Goal: Transaction & Acquisition: Subscribe to service/newsletter

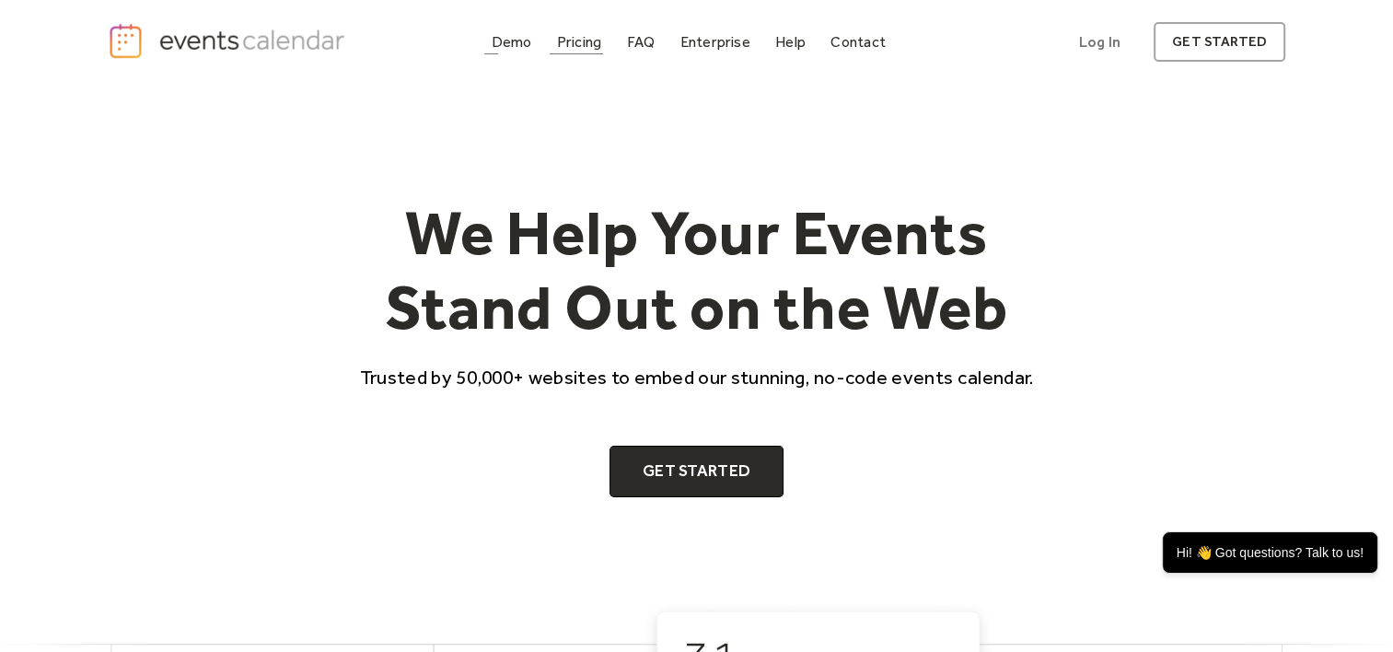
click at [589, 52] on link "Pricing" at bounding box center [580, 41] width 60 height 25
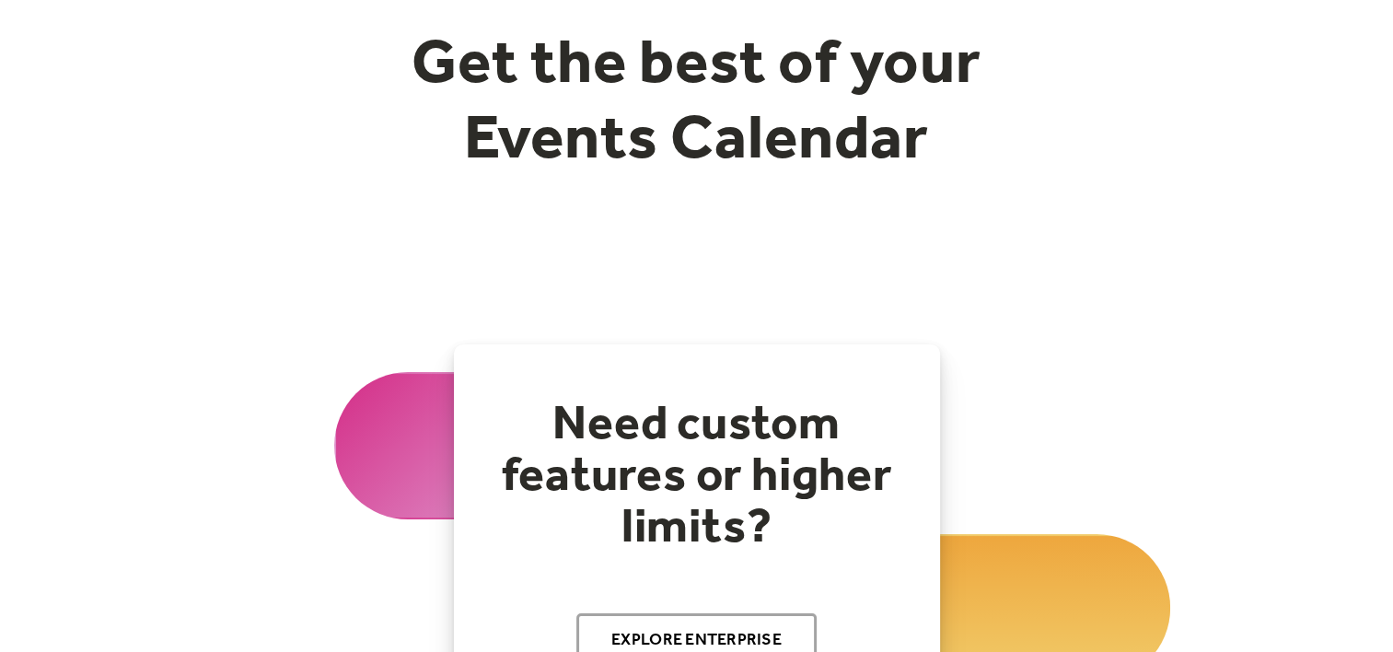
scroll to position [460, 0]
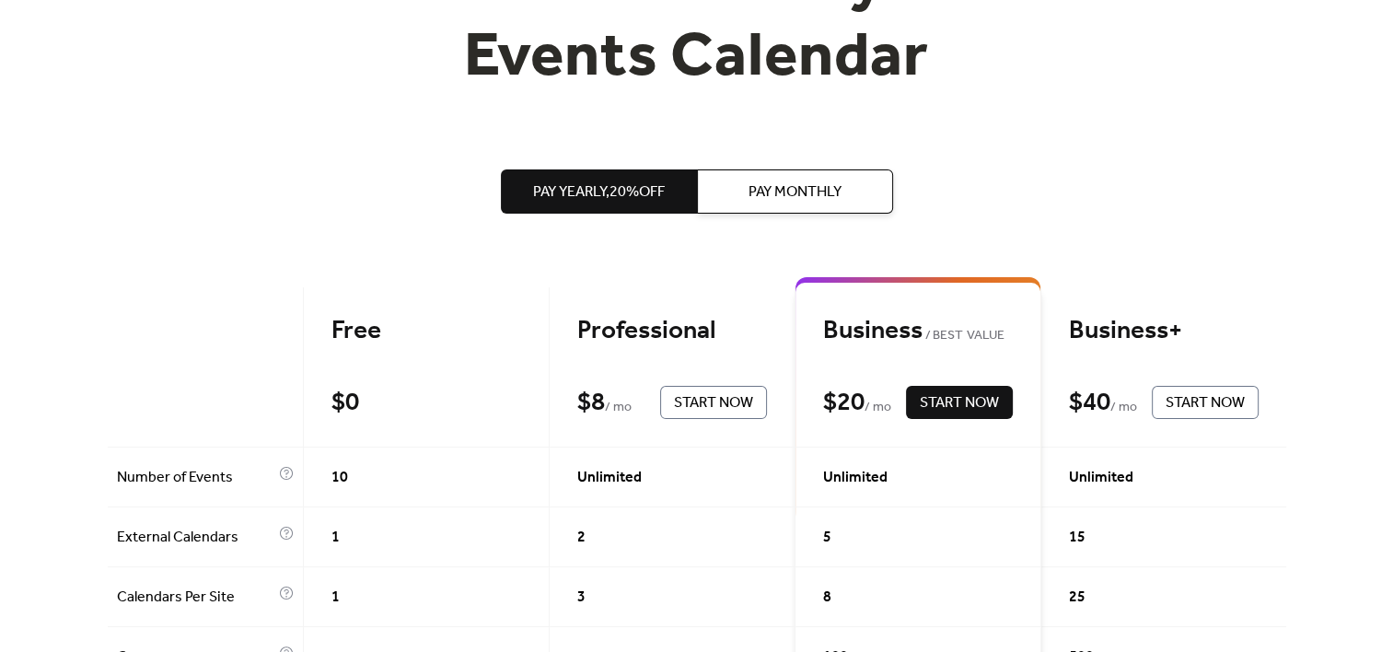
scroll to position [0, 0]
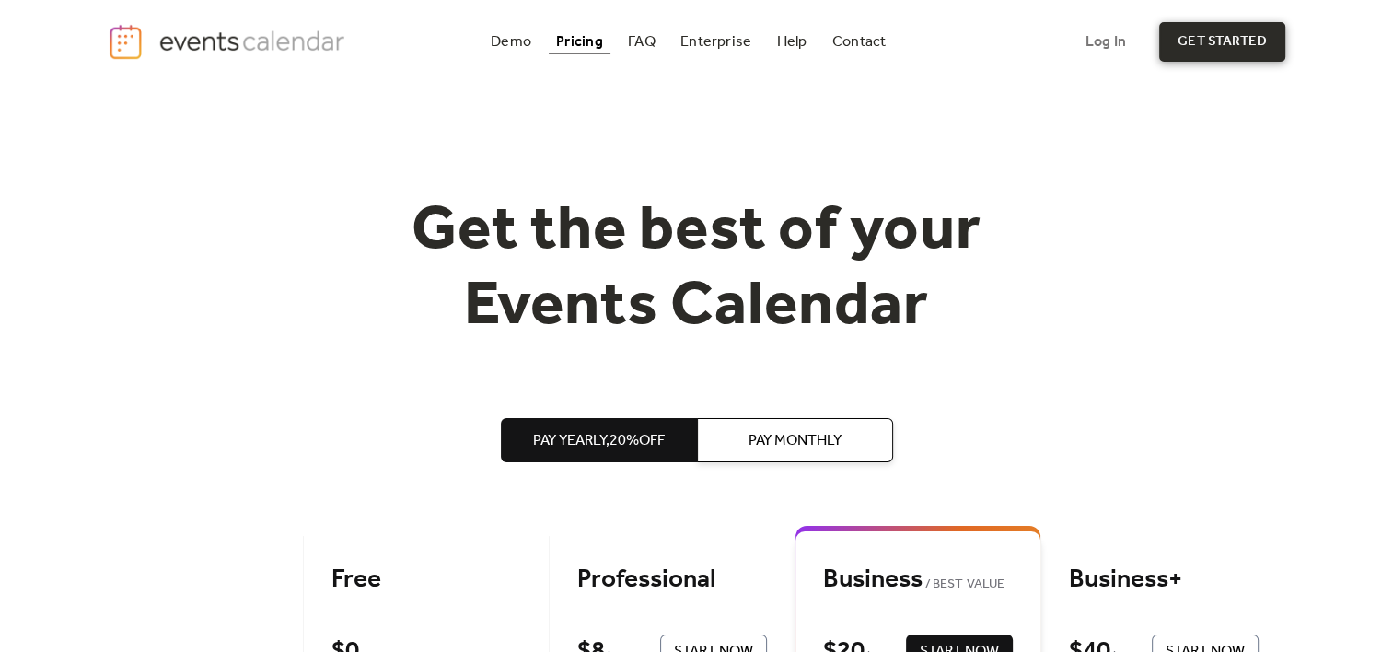
click at [1197, 32] on link "get started" at bounding box center [1222, 42] width 126 height 40
